Goal: Task Accomplishment & Management: Complete application form

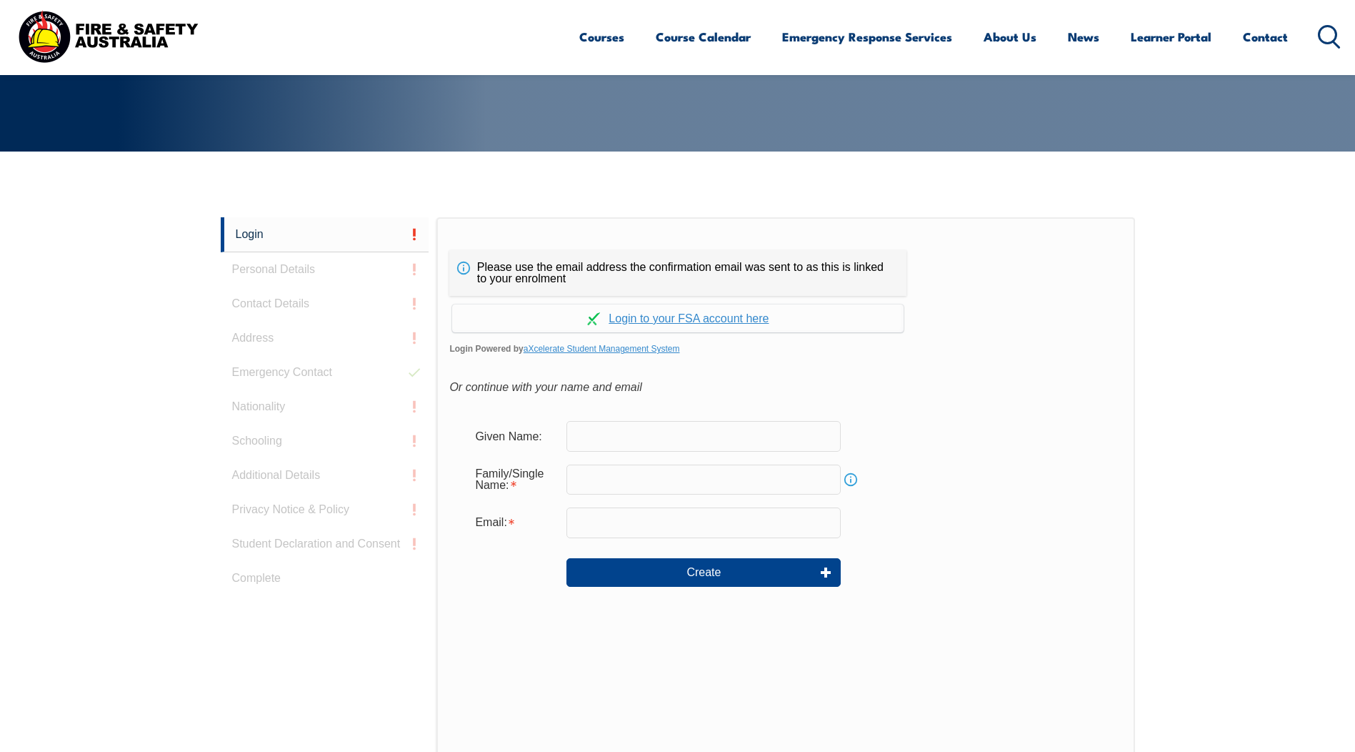
scroll to position [381, 0]
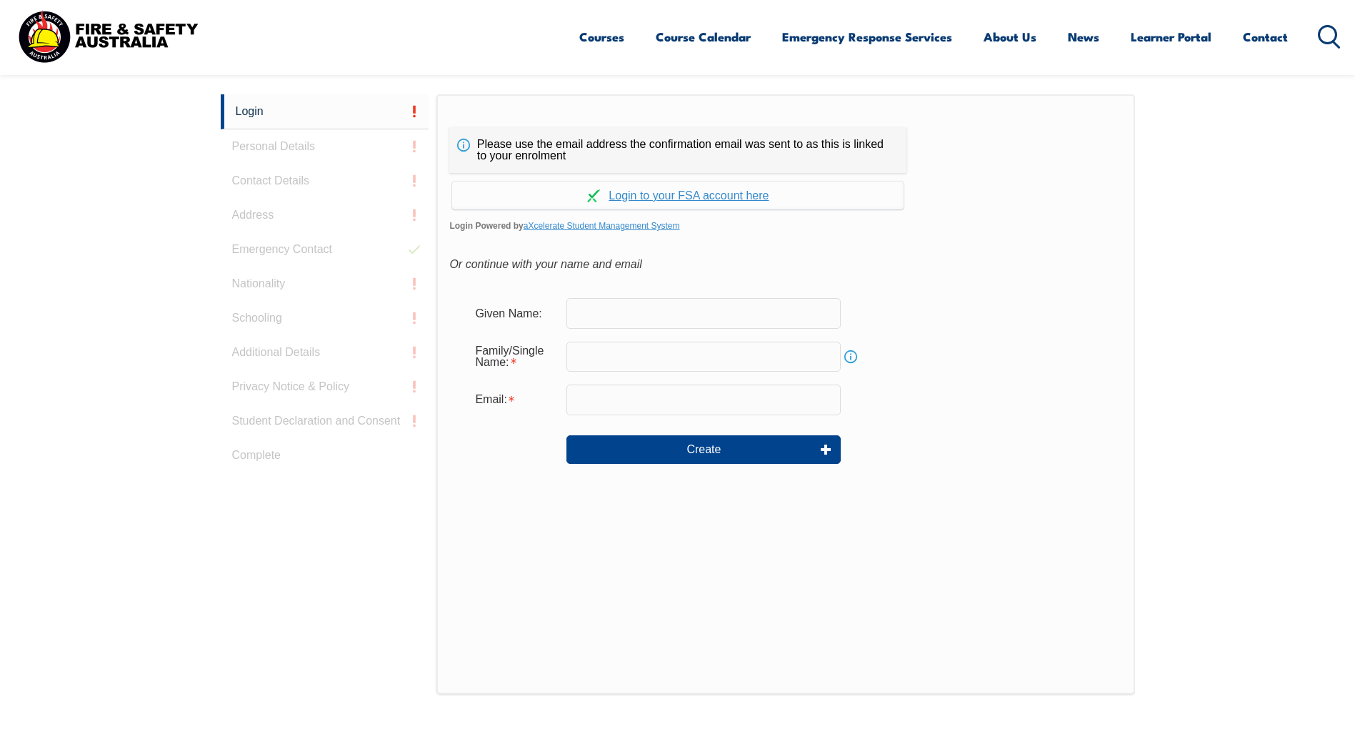
click at [683, 319] on input "text" at bounding box center [704, 313] width 274 height 30
type input "[PERSON_NAME]"
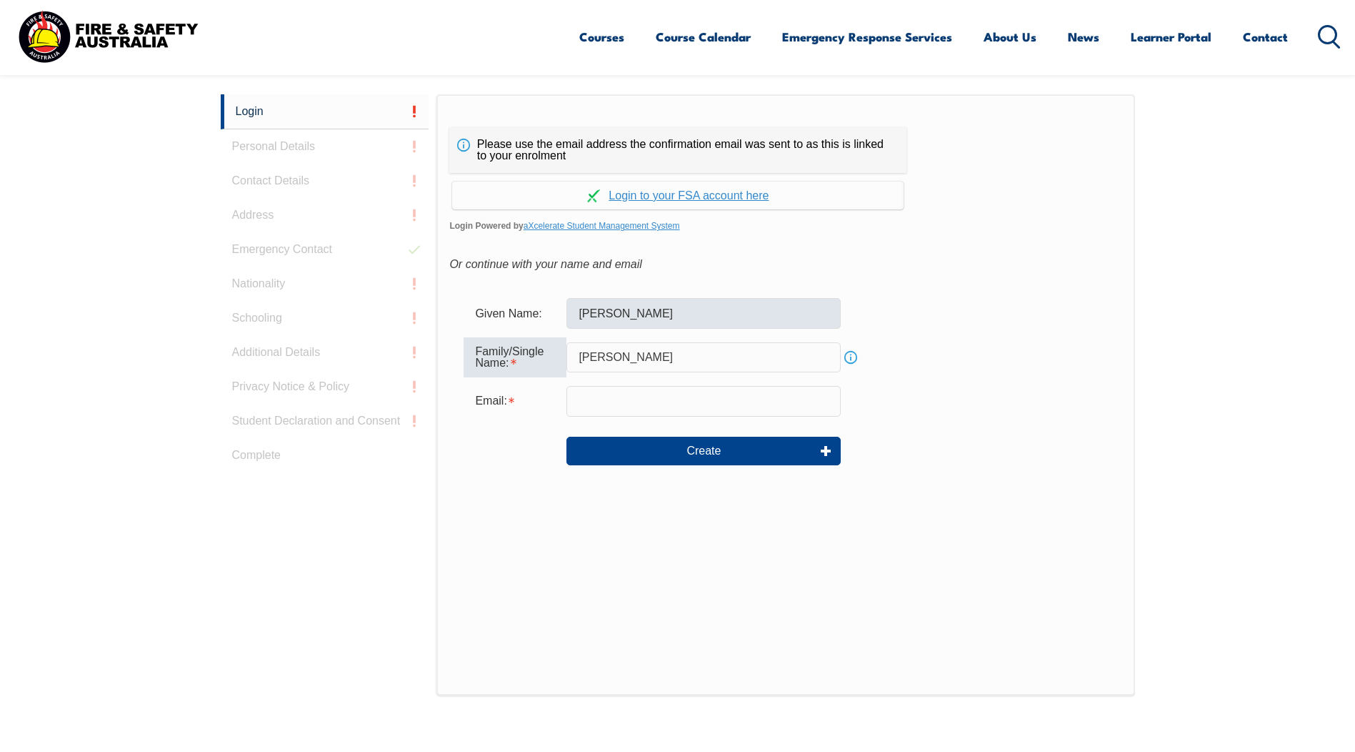
type input "[PERSON_NAME]"
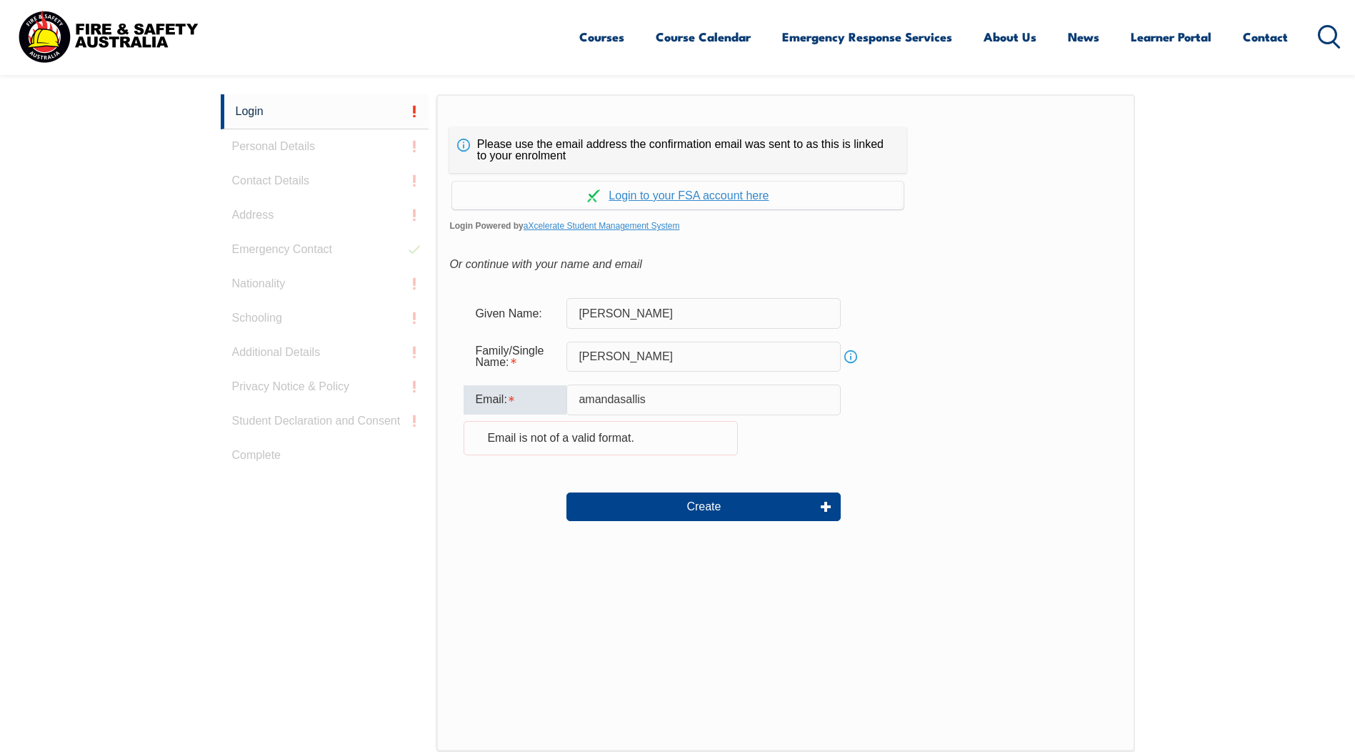
type input "[EMAIL_ADDRESS][DOMAIN_NAME]"
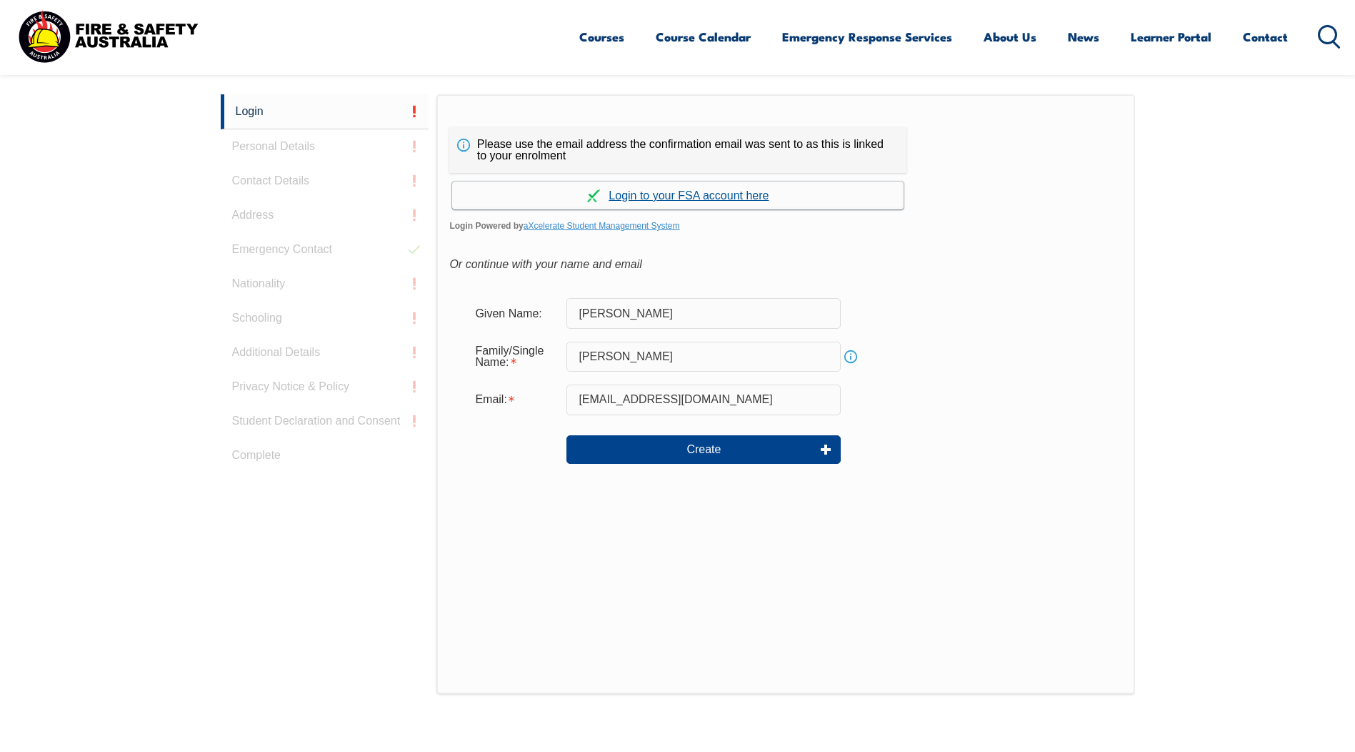
click at [687, 195] on link "Continue with aXcelerate" at bounding box center [678, 195] width 452 height 28
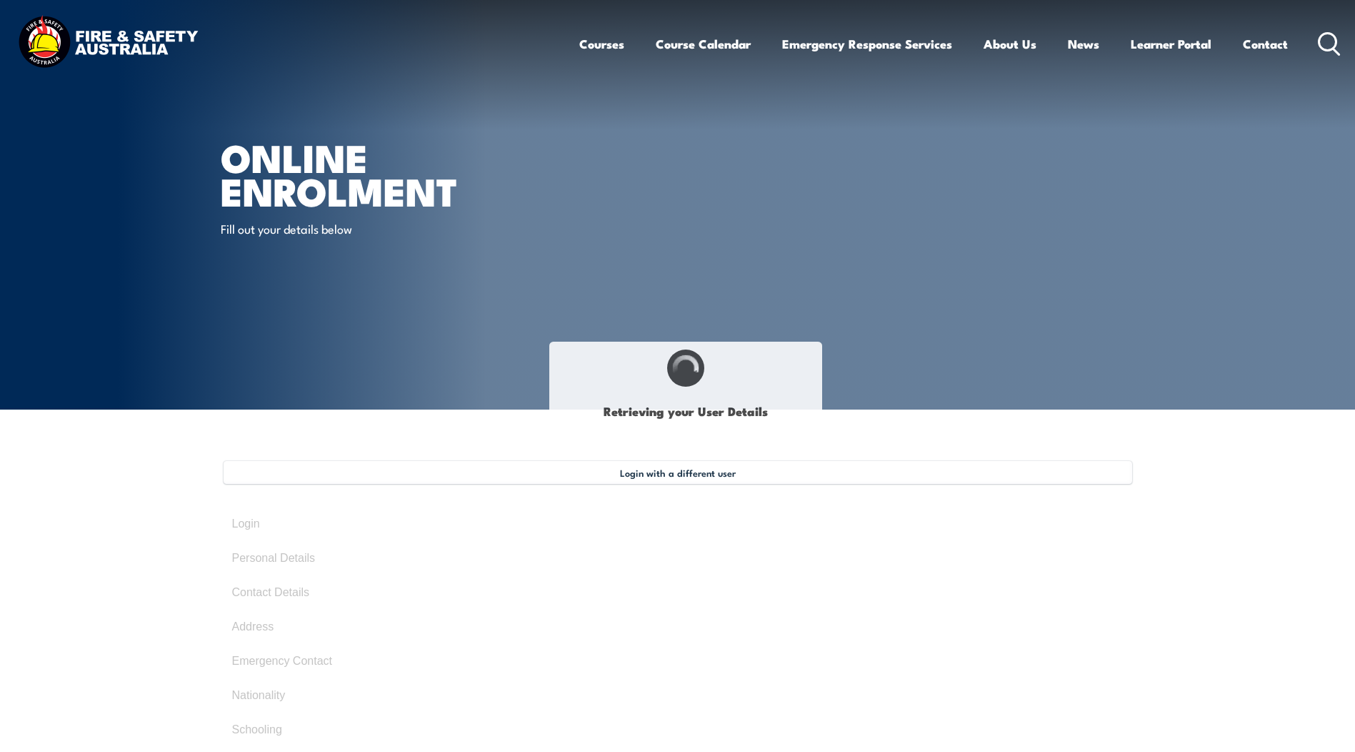
select select "Mrs"
type input "[PERSON_NAME]"
type input "[DATE]"
type input "AJ4PSWHEGN"
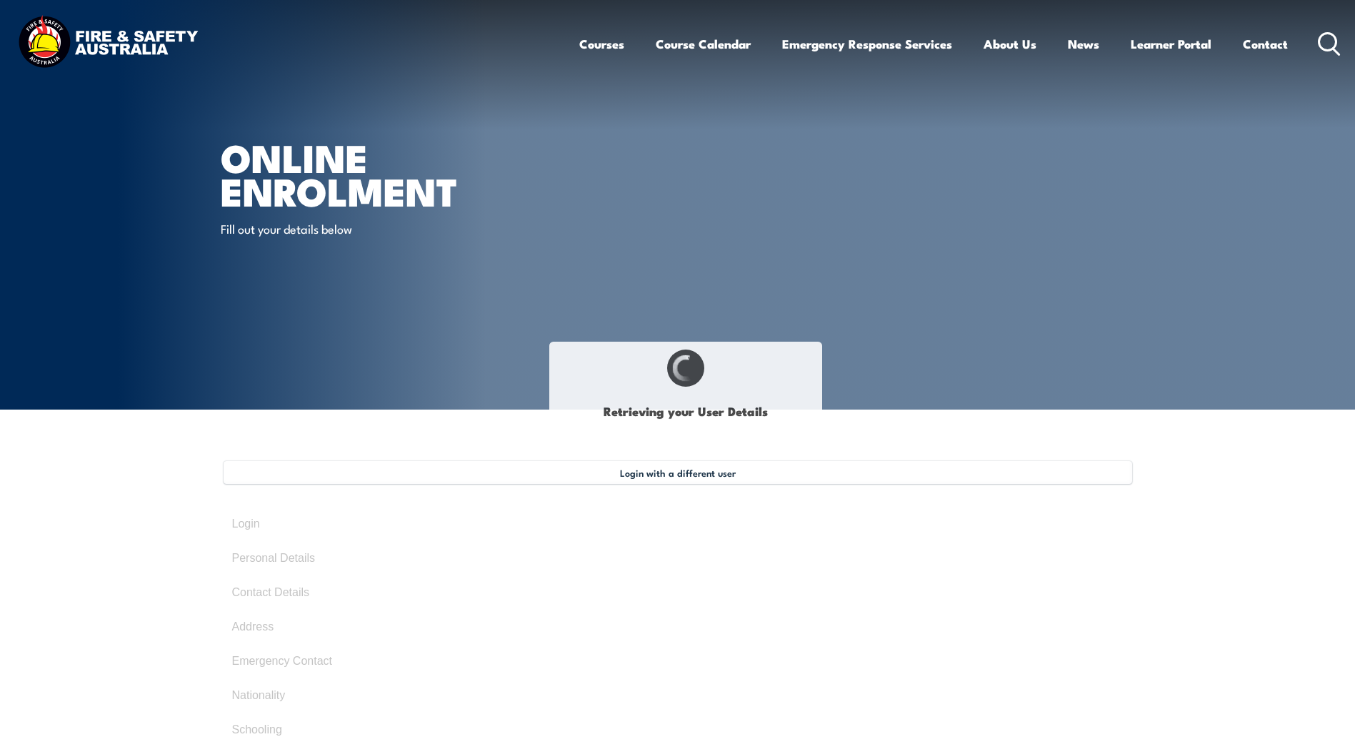
select select "F"
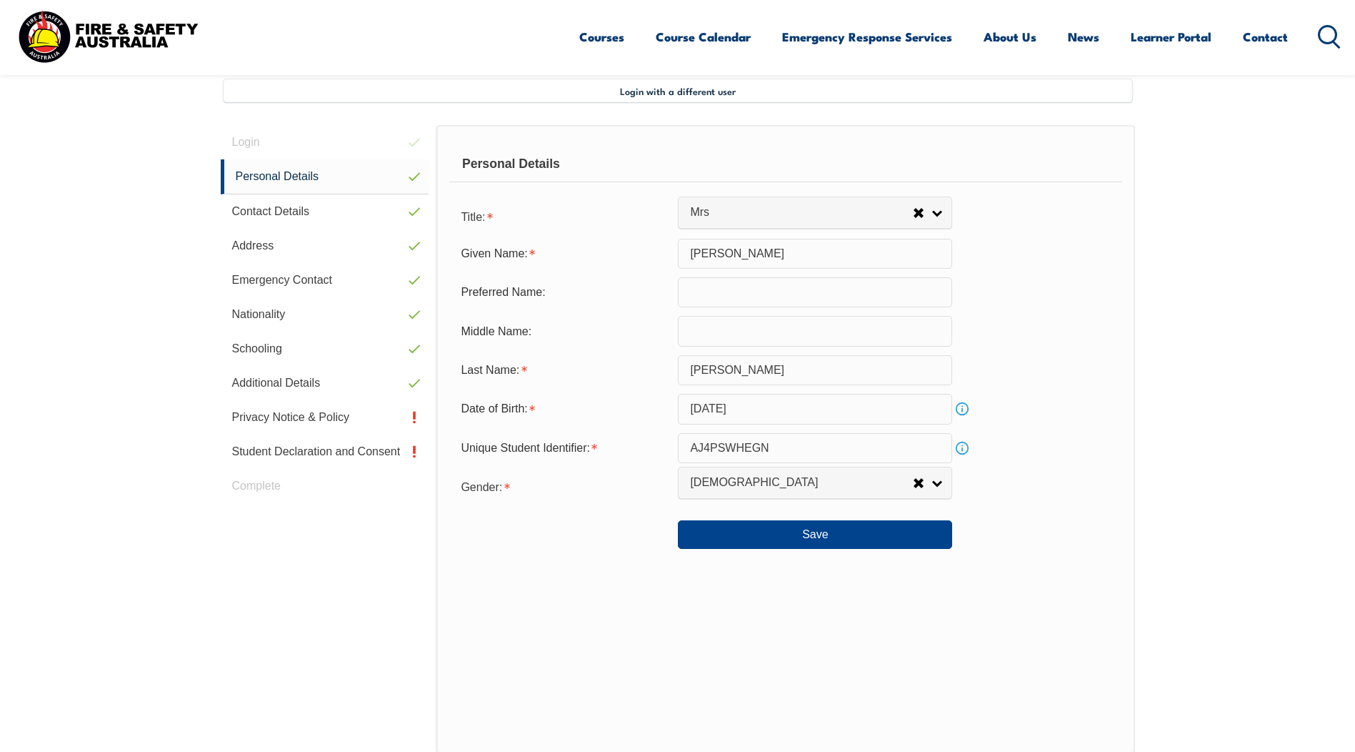
scroll to position [389, 0]
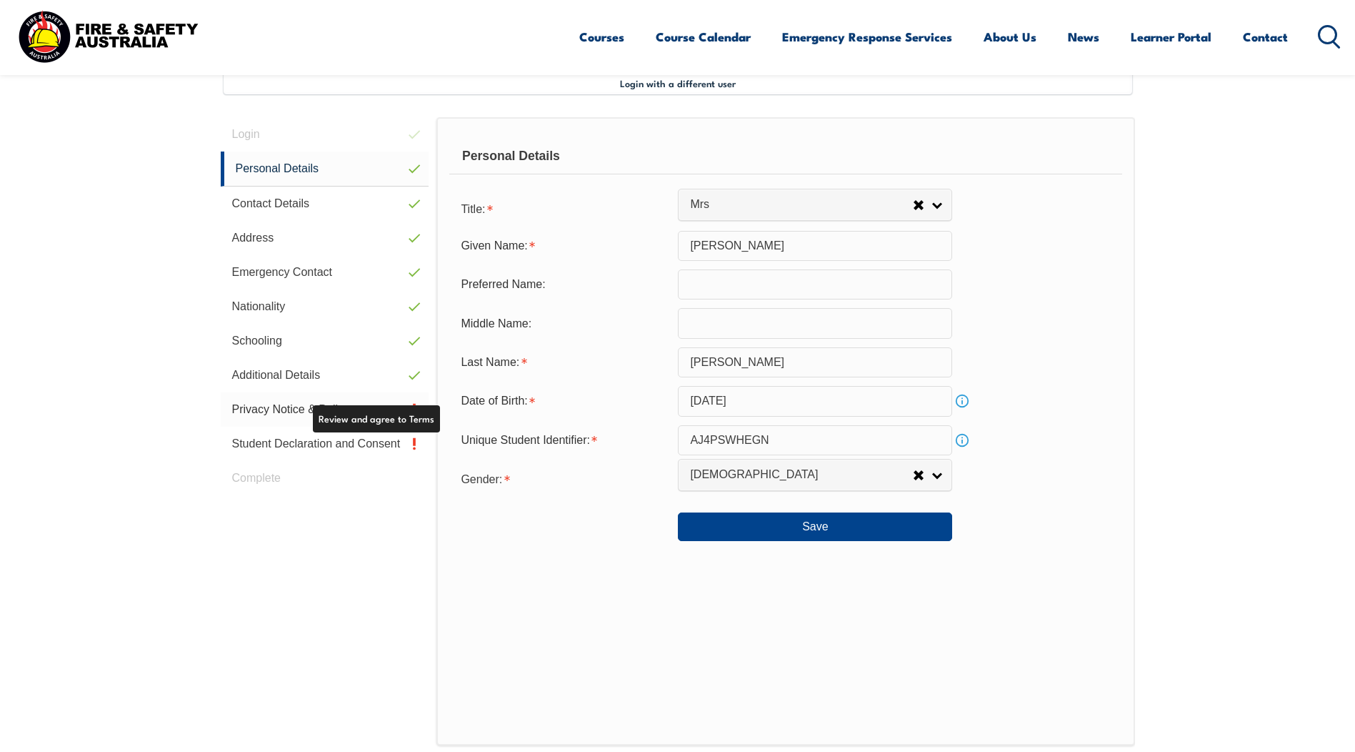
click at [276, 404] on link "Privacy Notice & Policy" at bounding box center [325, 409] width 209 height 34
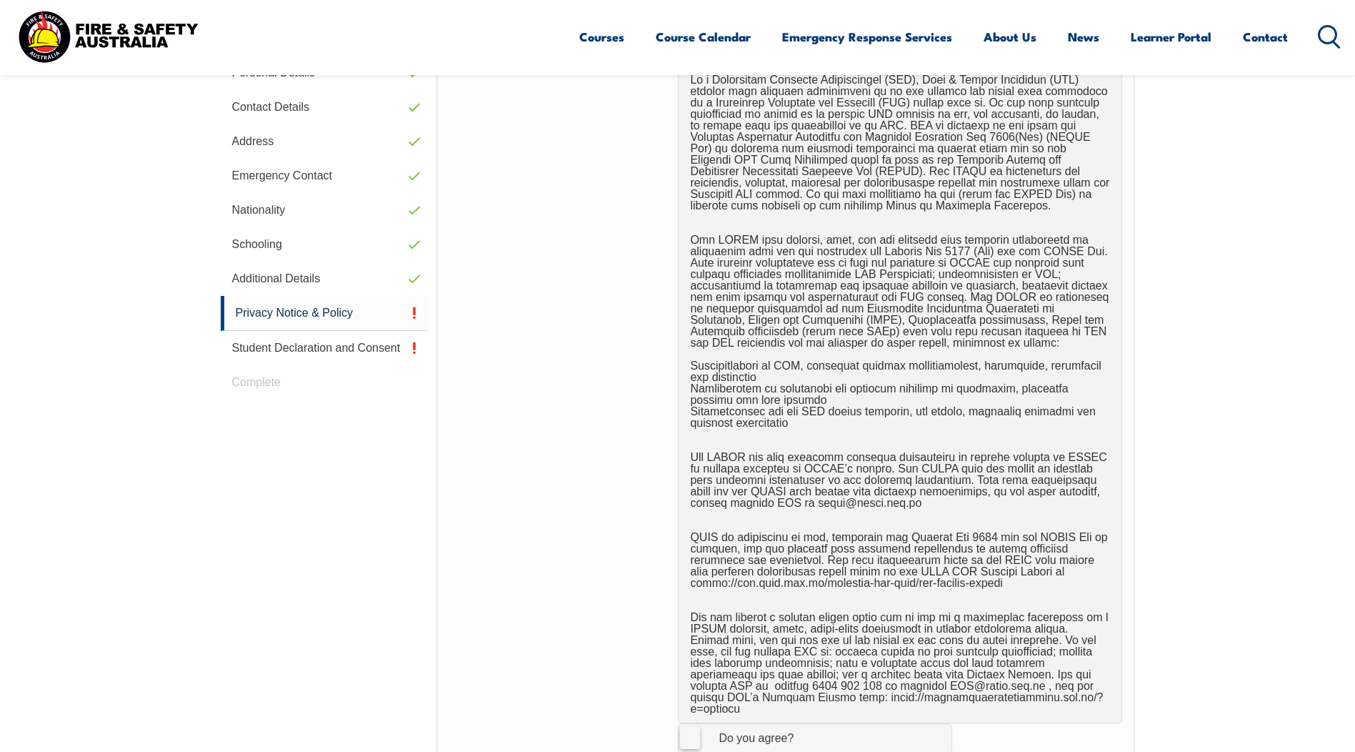
scroll to position [675, 0]
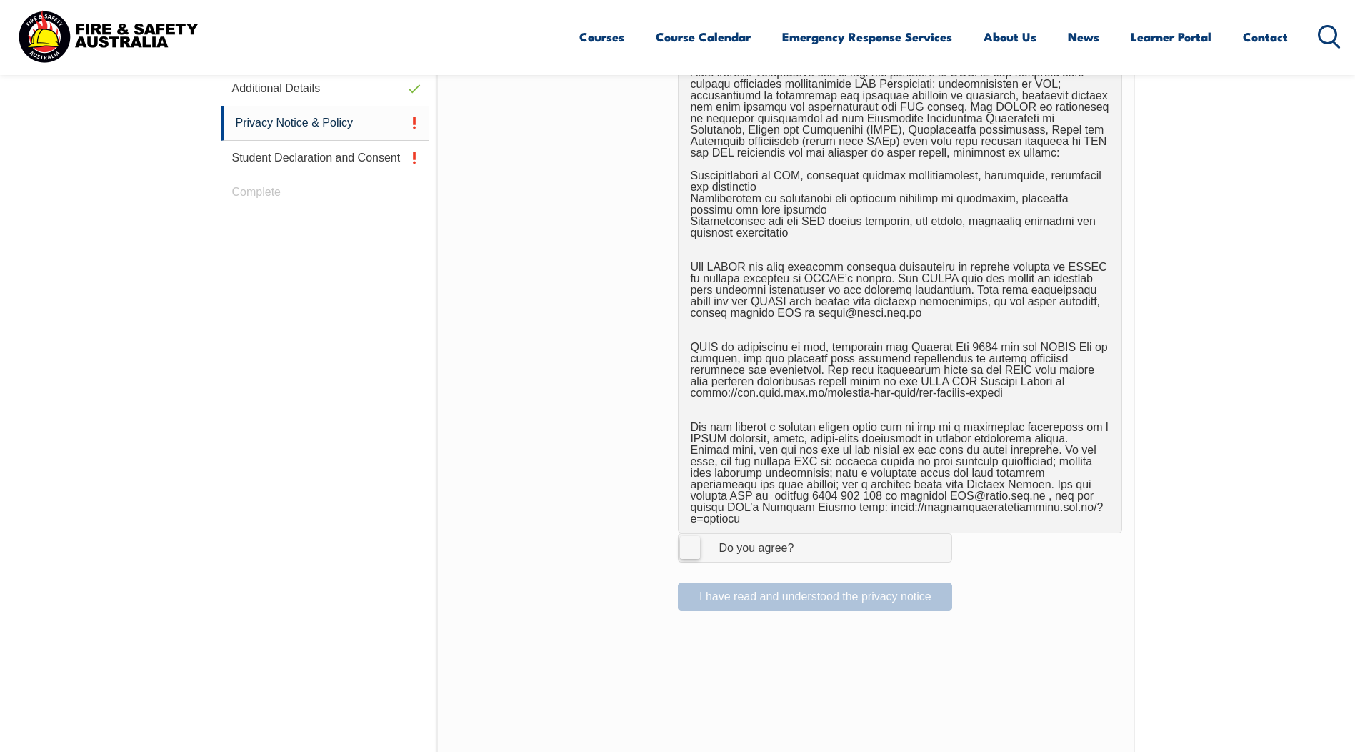
click at [687, 540] on label "I Agree Do you agree?" at bounding box center [815, 547] width 274 height 29
click at [805, 540] on input "I Agree Do you agree?" at bounding box center [817, 547] width 24 height 27
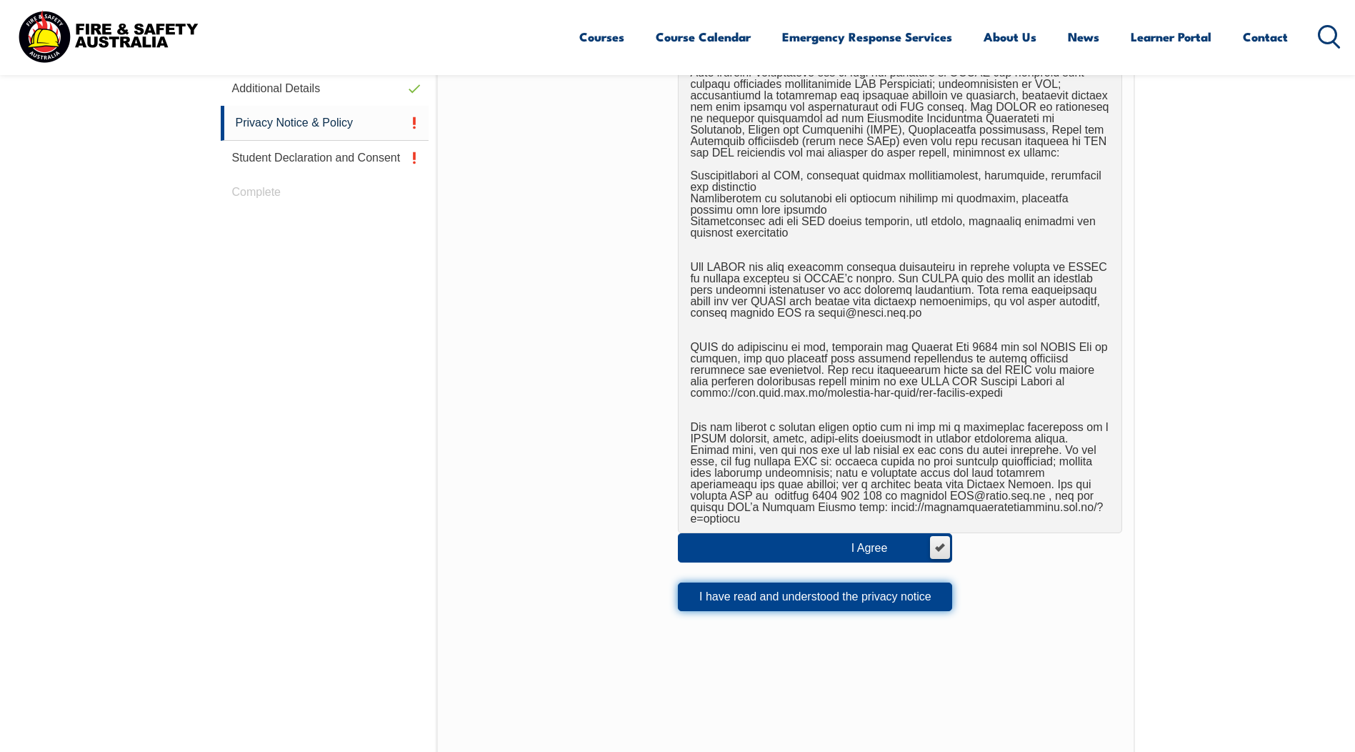
click at [812, 584] on button "I have read and understood the privacy notice" at bounding box center [815, 596] width 274 height 29
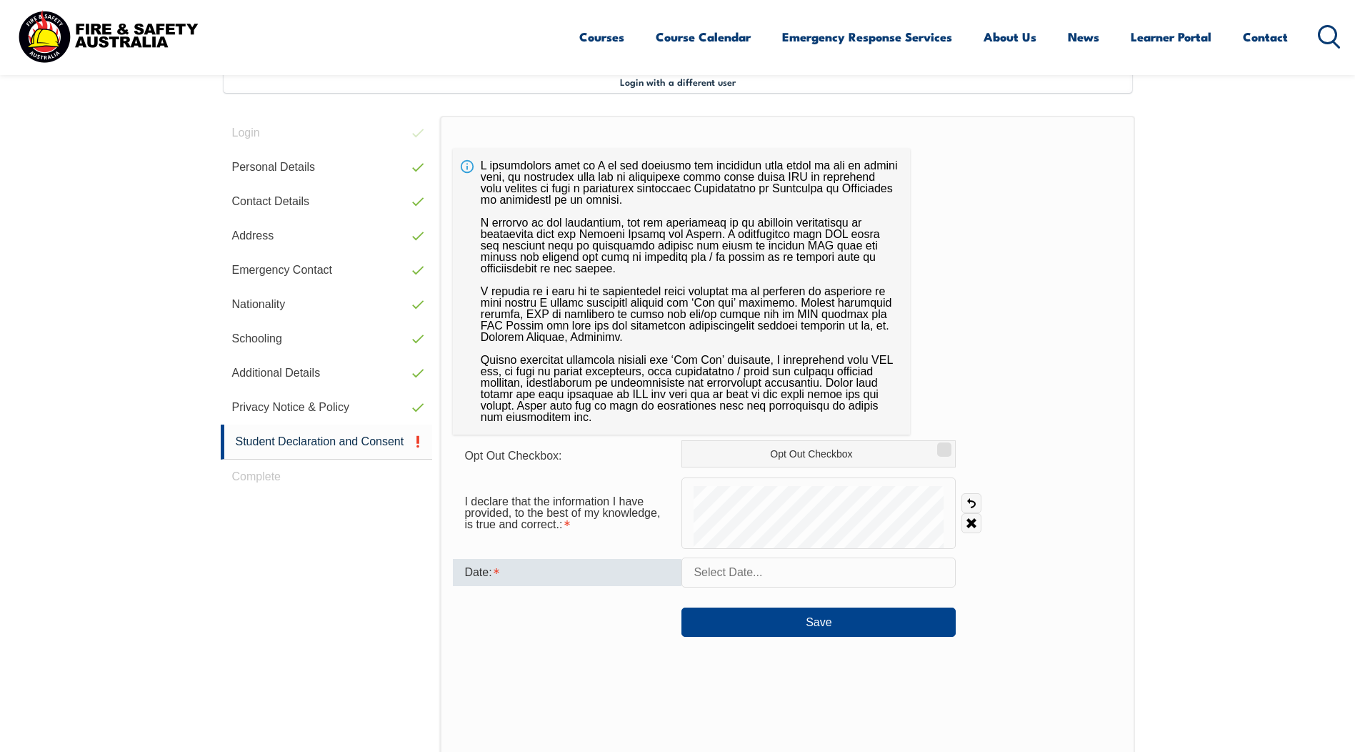
scroll to position [389, 0]
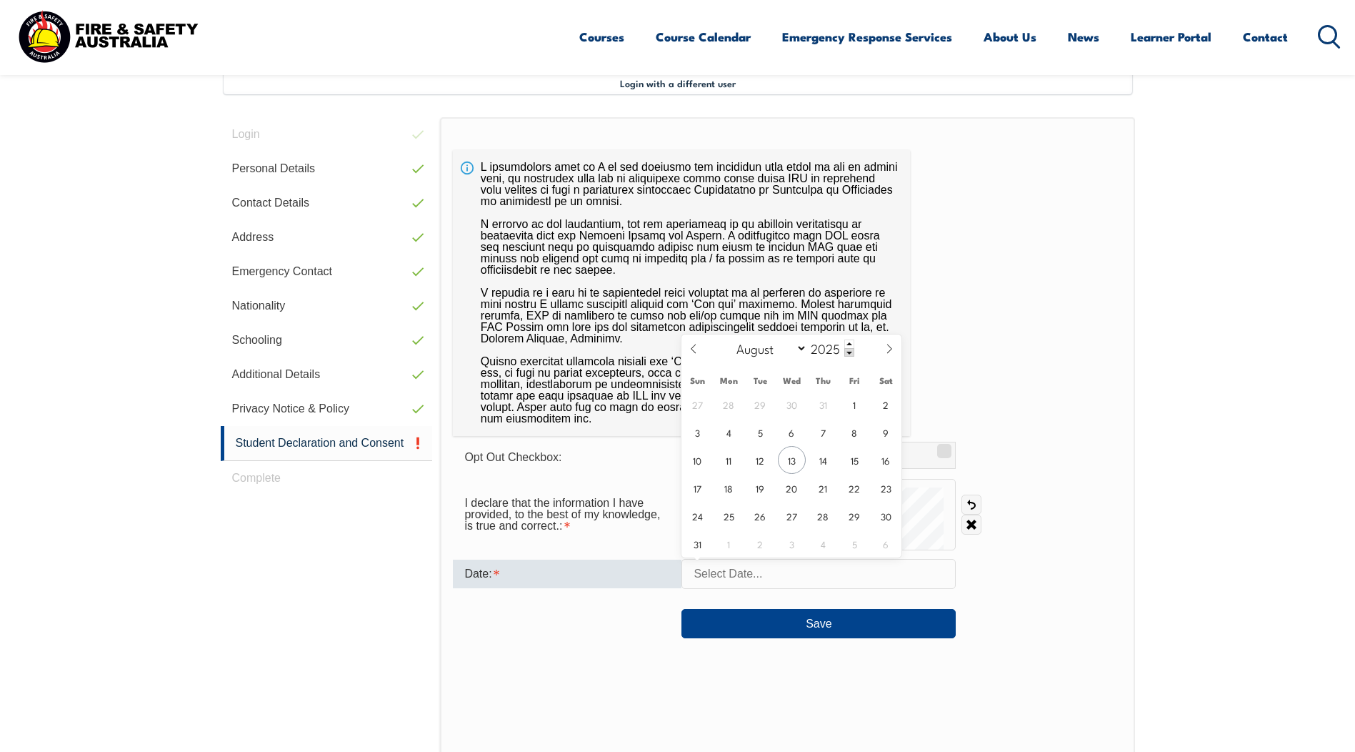
click at [765, 572] on input "text" at bounding box center [819, 574] width 274 height 30
click at [797, 457] on span "13" at bounding box center [792, 460] width 28 height 28
type input "August 13, 2025"
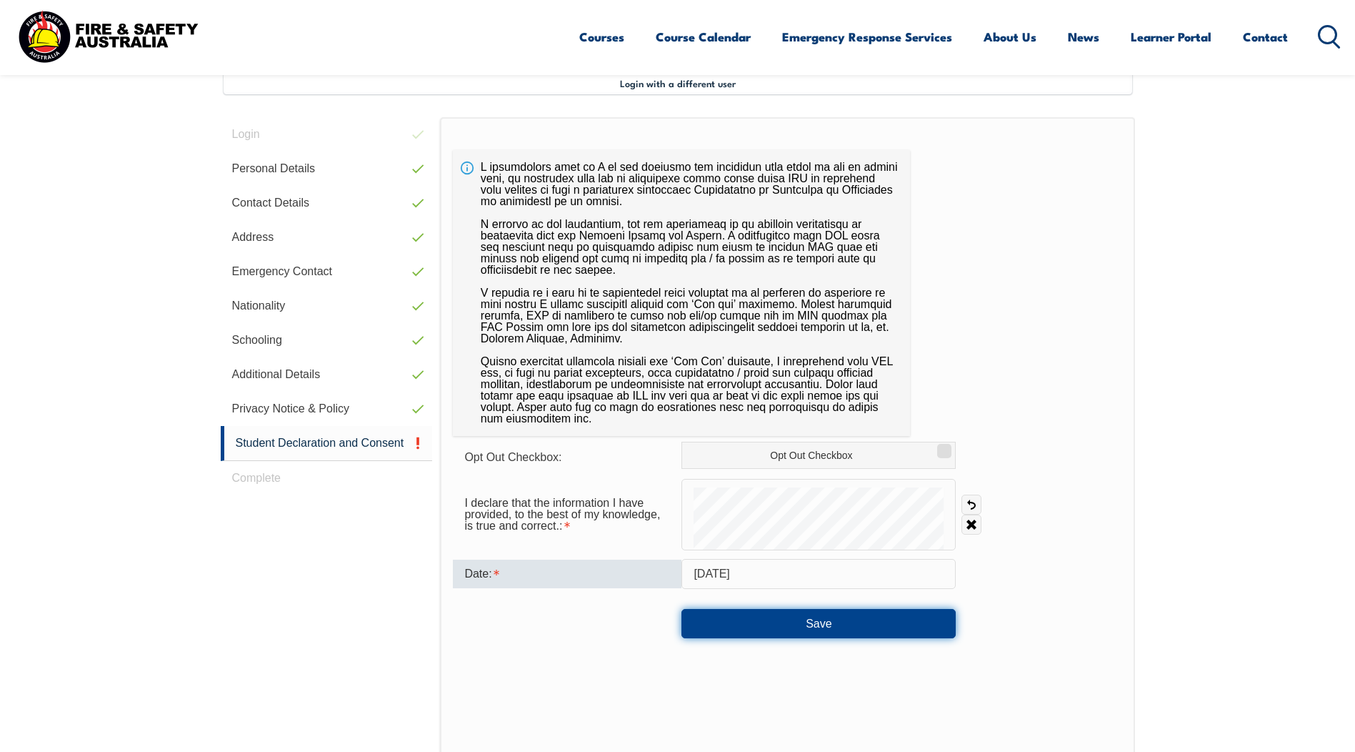
click at [819, 622] on button "Save" at bounding box center [819, 623] width 274 height 29
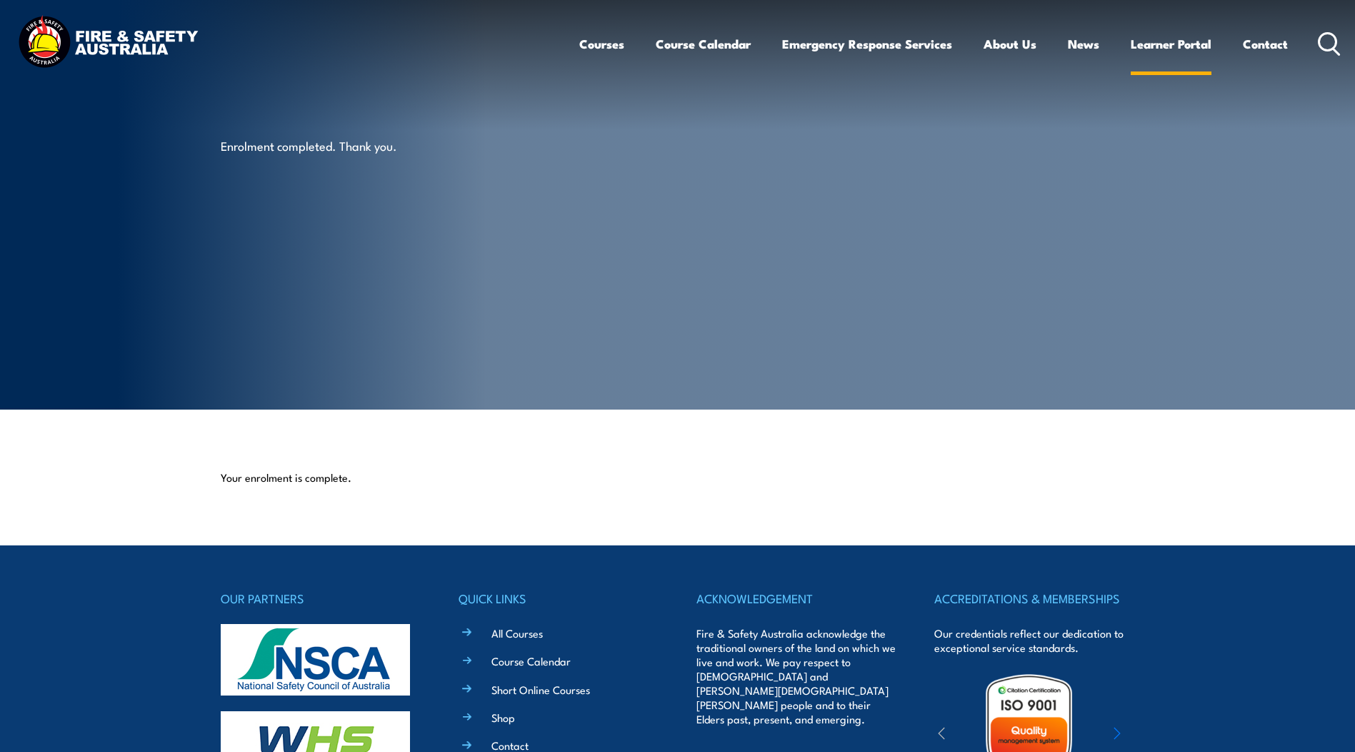
click at [1167, 44] on link "Learner Portal" at bounding box center [1171, 44] width 81 height 38
